Goal: Find specific page/section: Find specific page/section

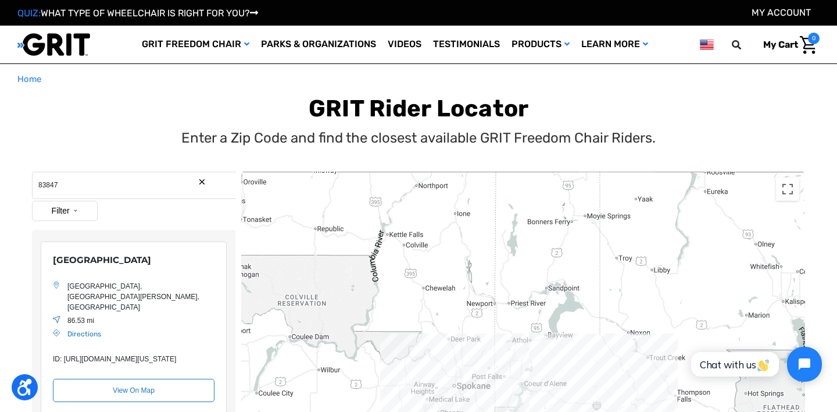
click at [203, 181] on button "Search Reset" at bounding box center [202, 181] width 9 height 9
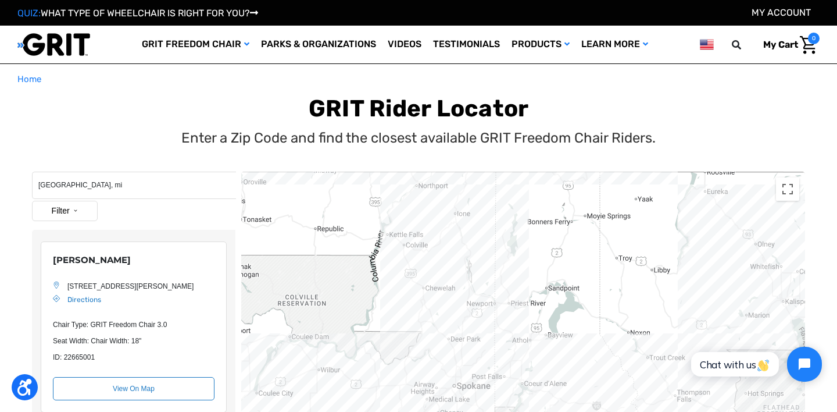
type input "[GEOGRAPHIC_DATA], mi"
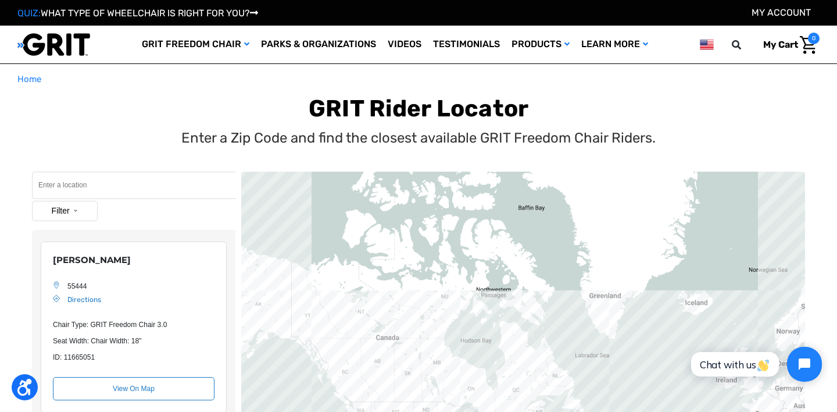
click at [85, 194] on input "Search" at bounding box center [134, 185] width 204 height 27
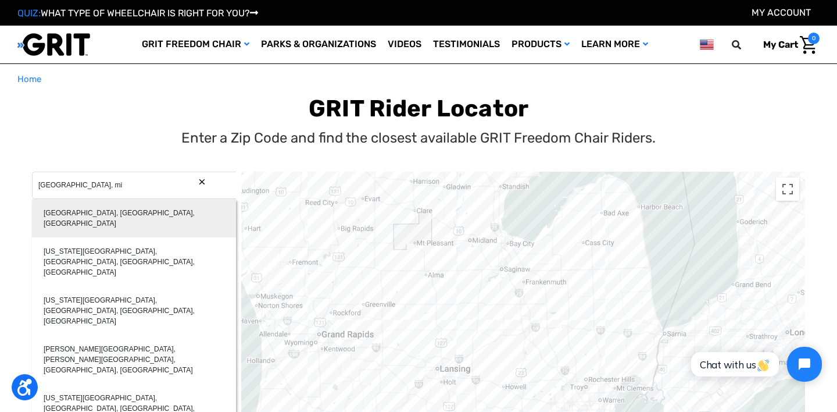
type input "[GEOGRAPHIC_DATA], [GEOGRAPHIC_DATA], [GEOGRAPHIC_DATA]"
click at [98, 215] on div "[GEOGRAPHIC_DATA], [GEOGRAPHIC_DATA], [GEOGRAPHIC_DATA]" at bounding box center [134, 218] width 204 height 38
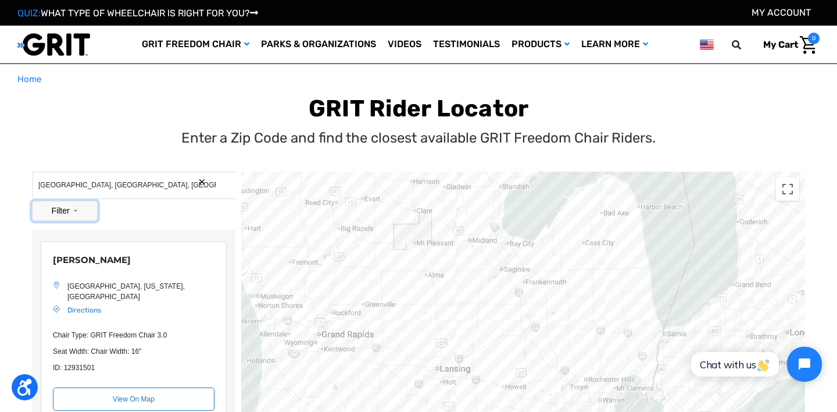
click at [77, 204] on button "Filter" at bounding box center [65, 211] width 66 height 20
click at [73, 286] on div "Customer" at bounding box center [65, 276] width 64 height 22
click at [77, 212] on button "Filter" at bounding box center [65, 211] width 66 height 20
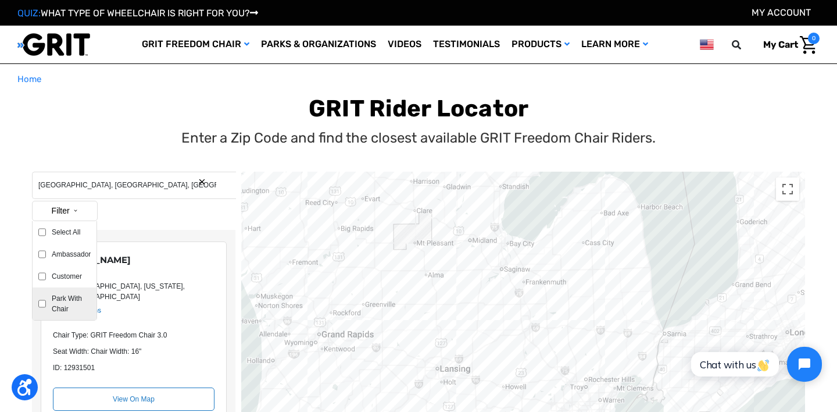
click at [65, 296] on label "Park With Chair" at bounding box center [68, 303] width 45 height 21
click at [46, 296] on input "Park With Chair" at bounding box center [42, 303] width 8 height 21
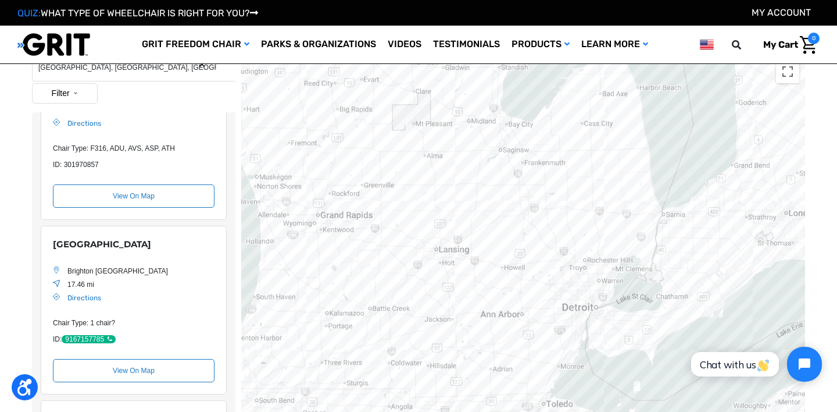
scroll to position [100, 0]
